Goal: Information Seeking & Learning: Understand process/instructions

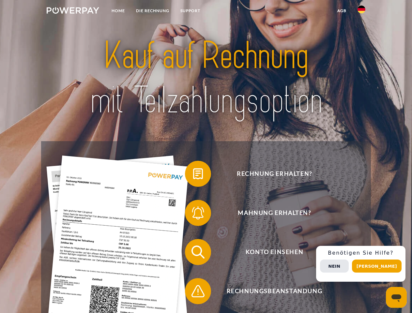
click at [73, 11] on img at bounding box center [73, 10] width 52 height 7
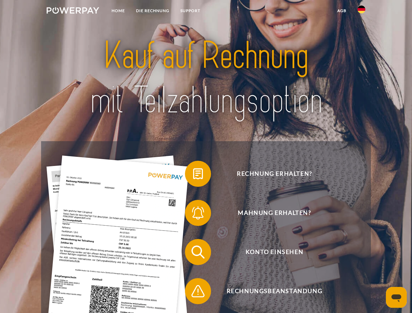
click at [361, 11] on img at bounding box center [361, 10] width 8 height 8
click at [341, 11] on link "agb" at bounding box center [341, 11] width 20 height 12
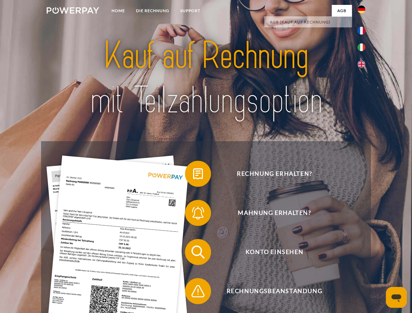
click at [193, 175] on span at bounding box center [188, 173] width 33 height 33
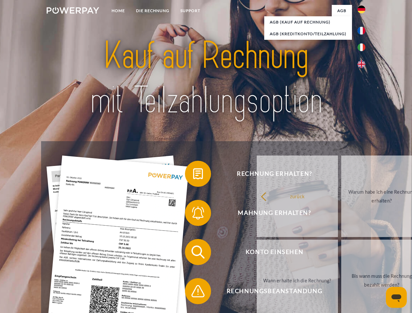
click at [193, 214] on span at bounding box center [188, 213] width 33 height 33
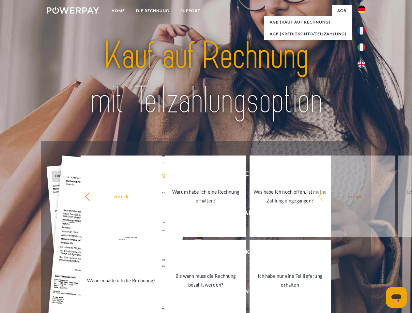
click at [193, 253] on link "Bis wann muss die Rechnung bezahlt werden?" at bounding box center [205, 280] width 81 height 81
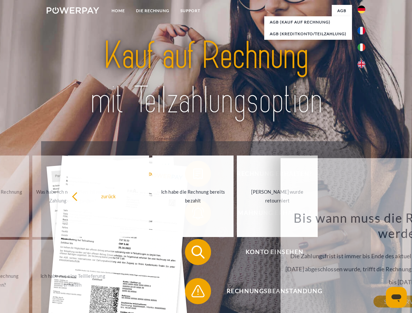
click at [193, 292] on span at bounding box center [188, 291] width 33 height 33
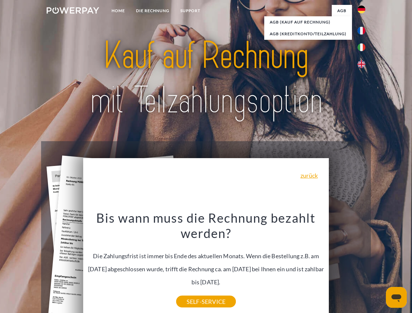
click at [363, 264] on div "Rechnung erhalten? Mahnung erhalten? Konto einsehen" at bounding box center [205, 271] width 329 height 261
click at [347, 265] on span "Konto einsehen" at bounding box center [274, 252] width 160 height 26
click at [379, 266] on header "Home DIE RECHNUNG SUPPORT" at bounding box center [206, 225] width 412 height 450
